Goal: Task Accomplishment & Management: Manage account settings

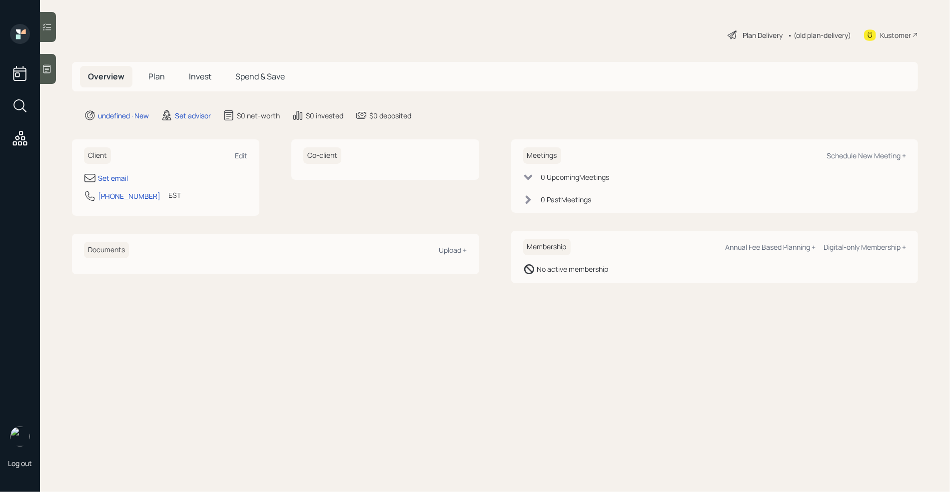
click at [48, 63] on div at bounding box center [48, 69] width 16 height 30
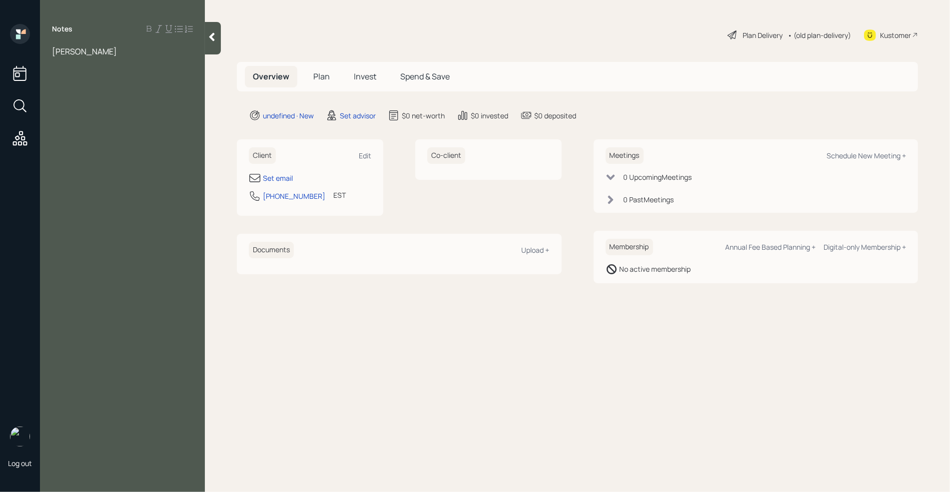
click at [150, 52] on div "[PERSON_NAME]" at bounding box center [122, 51] width 141 height 11
click at [123, 76] on div "Second opinion" at bounding box center [122, 73] width 141 height 11
click at [75, 61] on div at bounding box center [122, 62] width 141 height 11
click at [114, 52] on div "donald hardy" at bounding box center [122, 51] width 141 height 11
click at [96, 118] on div "Assets" at bounding box center [122, 117] width 141 height 11
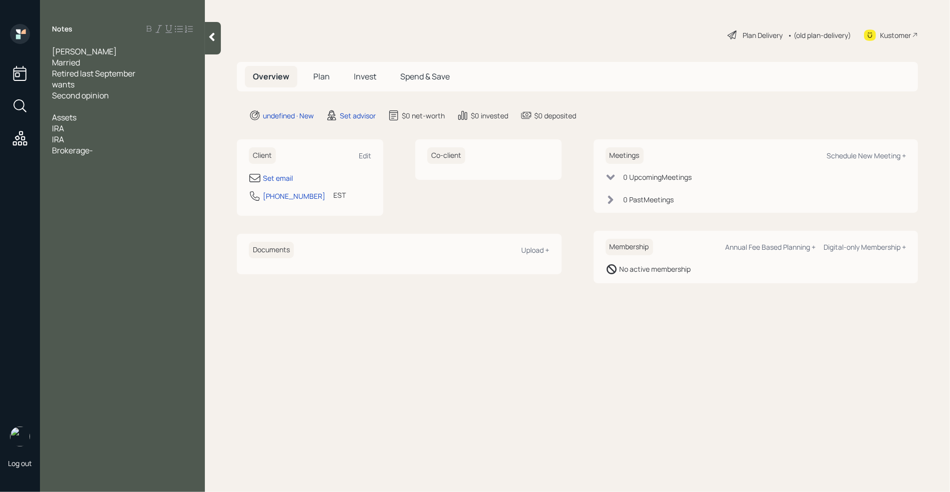
click at [75, 126] on div "IRA" at bounding box center [122, 128] width 141 height 11
click at [52, 138] on span "IRA" at bounding box center [58, 139] width 12 height 11
click at [87, 139] on div "Wife IRA" at bounding box center [122, 139] width 141 height 11
click at [89, 124] on div "IRA-" at bounding box center [122, 128] width 141 height 11
click at [101, 140] on div "Wife IRA-" at bounding box center [122, 139] width 141 height 11
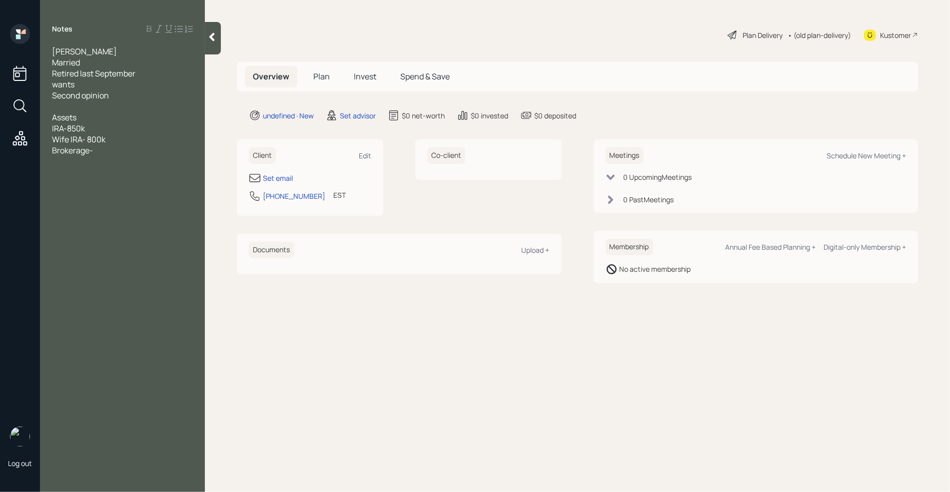
click at [110, 149] on div "Brokerage-" at bounding box center [122, 150] width 141 height 11
click at [174, 151] on div "Brokerage- 1 million between 2 savings" at bounding box center [122, 150] width 141 height 11
click at [101, 175] on div "Savings" at bounding box center [122, 172] width 141 height 11
click at [56, 228] on div at bounding box center [122, 227] width 141 height 11
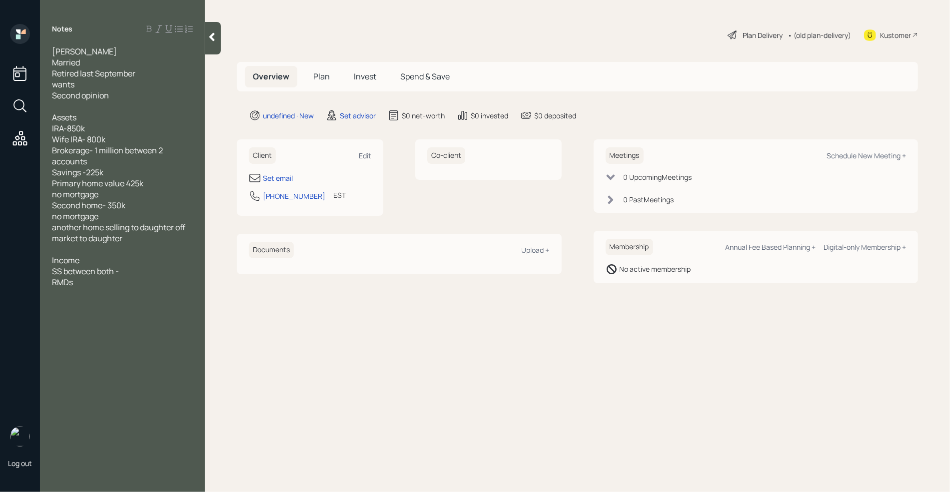
click at [128, 280] on div "RMDs" at bounding box center [122, 282] width 141 height 11
click at [128, 276] on div "SS between both -" at bounding box center [122, 271] width 141 height 11
click at [84, 289] on div at bounding box center [122, 293] width 141 height 11
click at [84, 286] on div "RMDs" at bounding box center [122, 282] width 141 height 11
click at [94, 278] on div "RMDs-" at bounding box center [122, 282] width 141 height 11
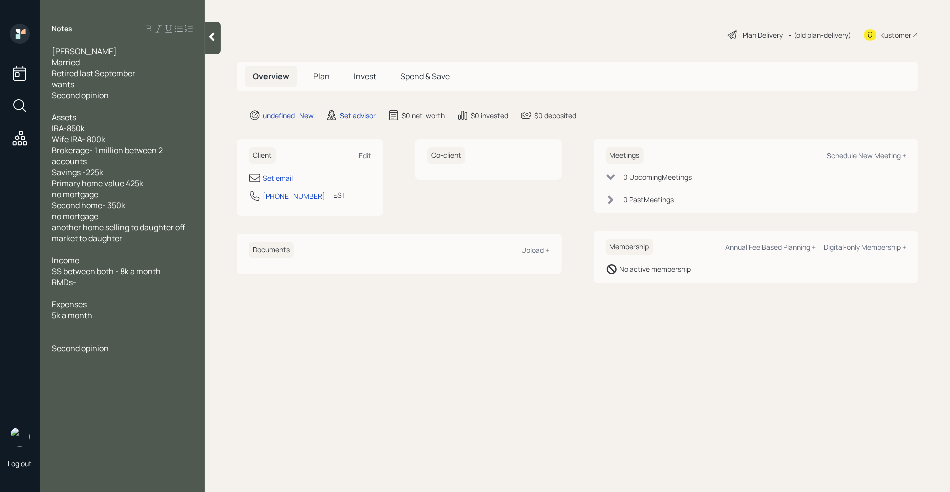
click at [110, 325] on div at bounding box center [122, 326] width 141 height 11
click at [283, 181] on div "Set email" at bounding box center [278, 178] width 30 height 10
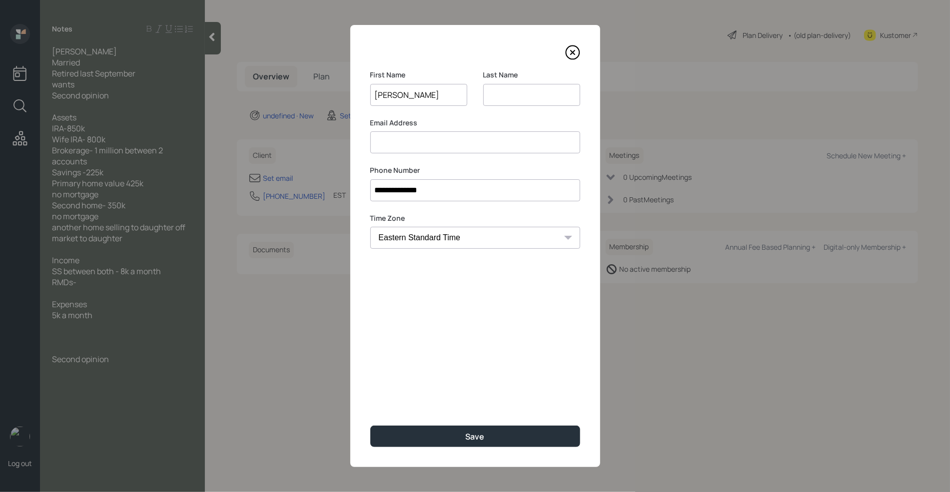
type input "Donald"
click at [515, 100] on input at bounding box center [531, 95] width 97 height 22
type input "Hardy"
click at [464, 142] on input at bounding box center [475, 142] width 210 height 22
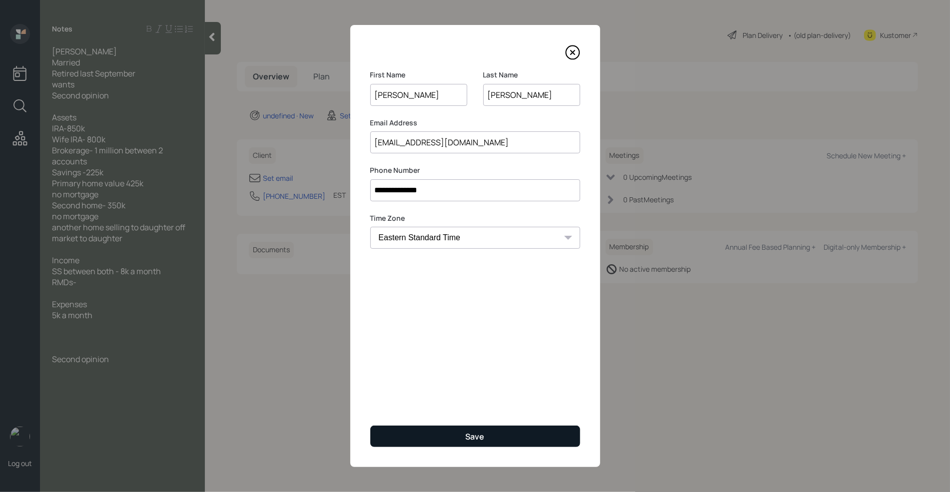
type input "dfhathome@sbcglobal.net"
click at [465, 430] on button "Save" at bounding box center [475, 436] width 210 height 21
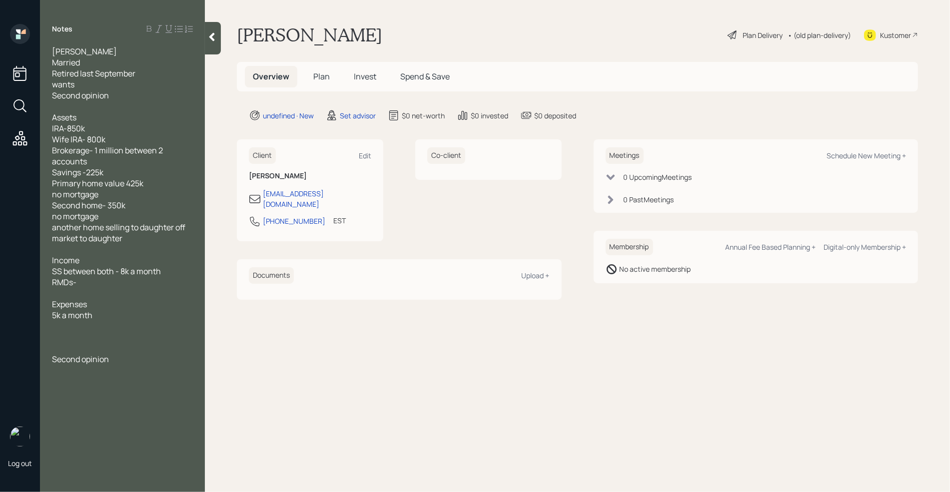
click at [475, 222] on div "Co-client" at bounding box center [488, 190] width 146 height 102
click at [841, 158] on div "Schedule New Meeting +" at bounding box center [866, 155] width 79 height 9
select select "round-robin"
